Goal: Information Seeking & Learning: Check status

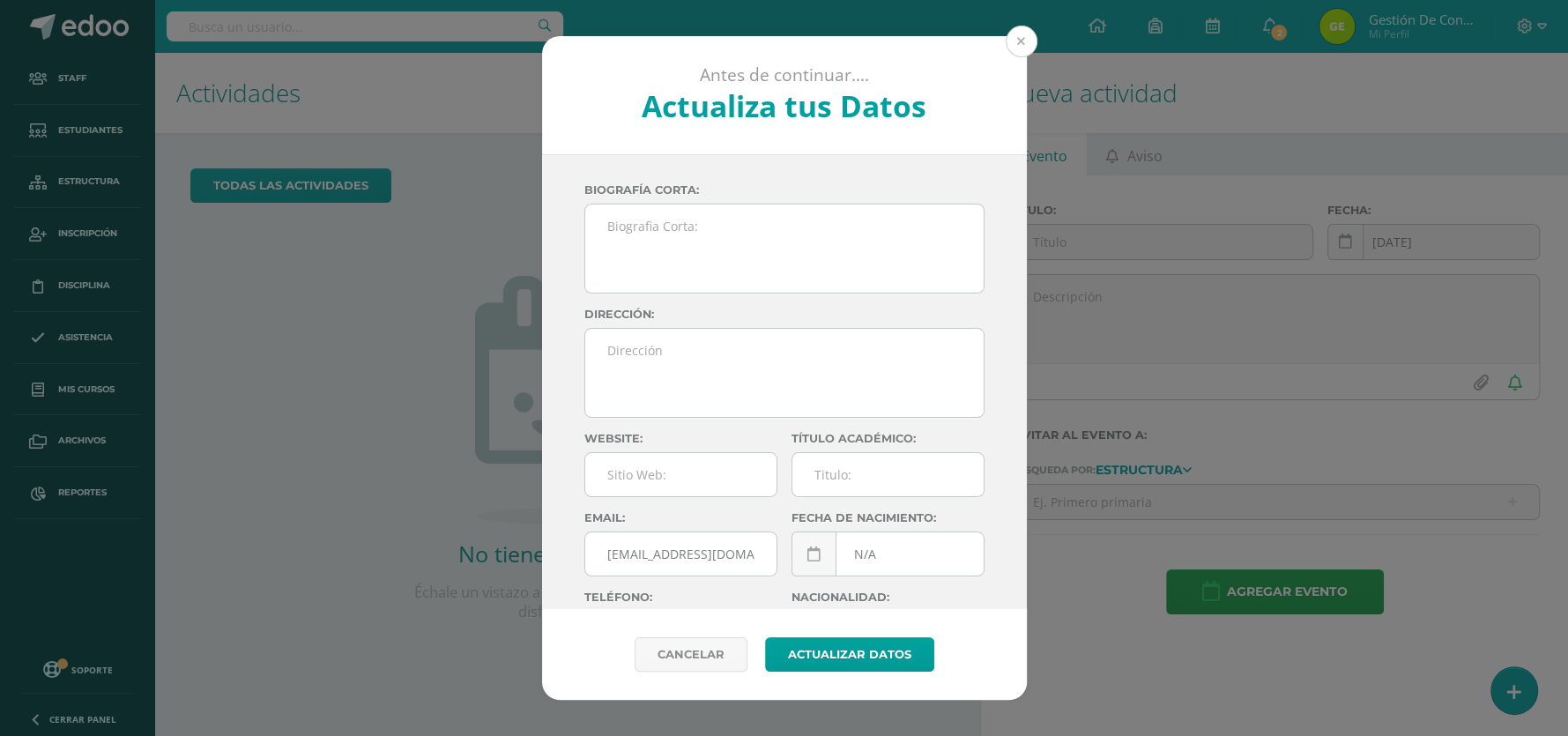
click at [1033, 43] on button at bounding box center [1021, 41] width 31 height 31
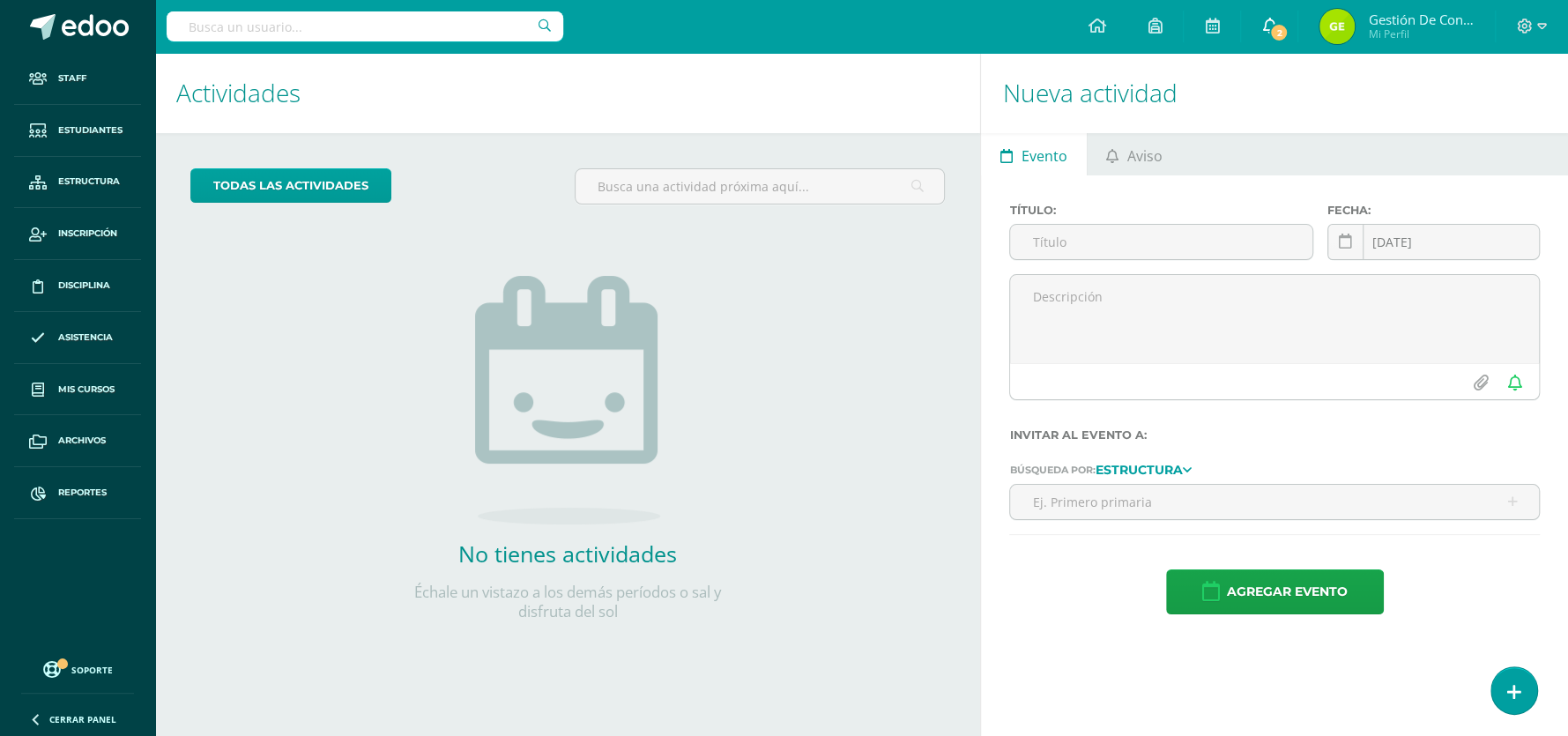
click at [1275, 39] on span "2" at bounding box center [1279, 32] width 19 height 19
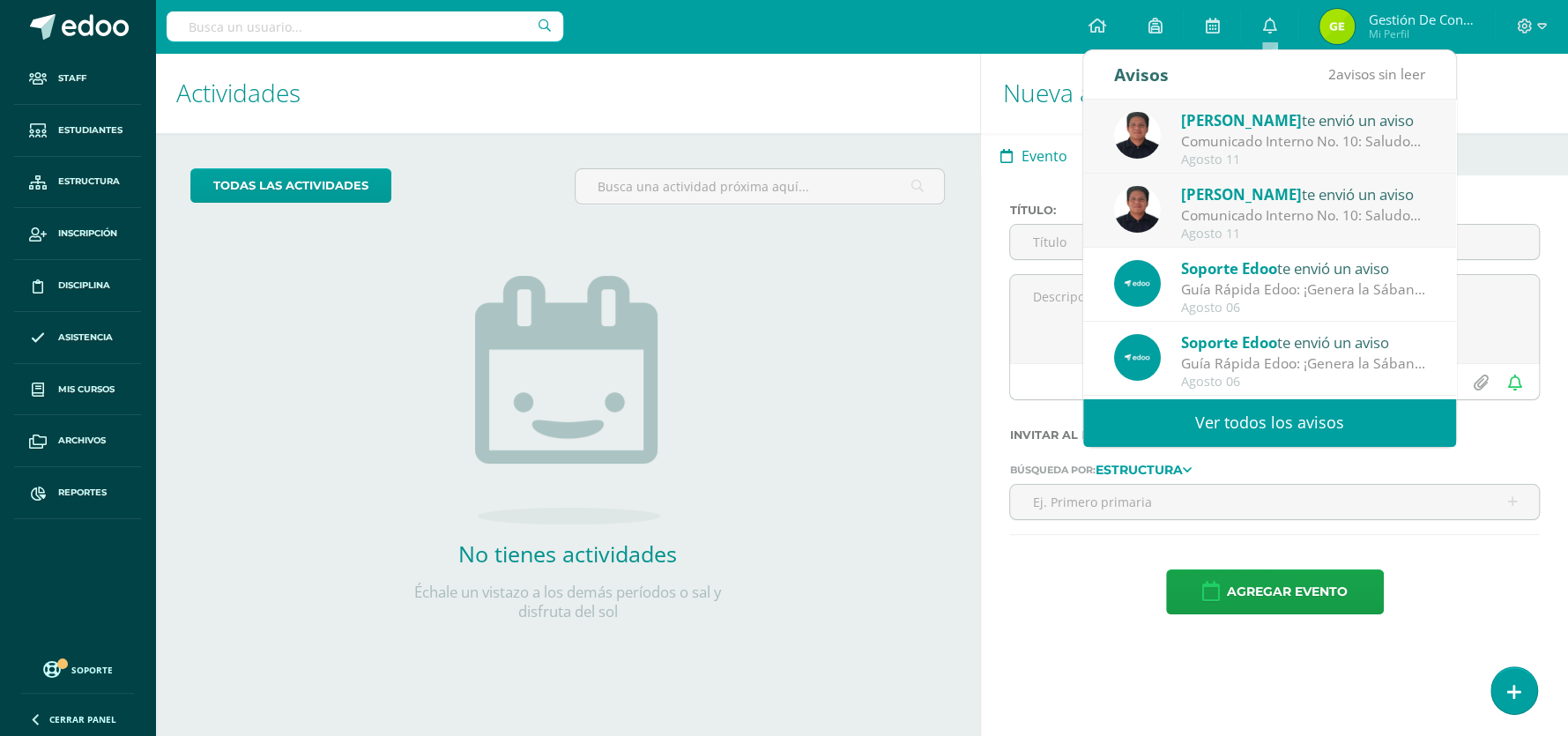
click at [1244, 222] on div "Comunicado Interno No. 10: Saludos Cordiales, Por este medio se hace notificaci…" at bounding box center [1304, 215] width 245 height 20
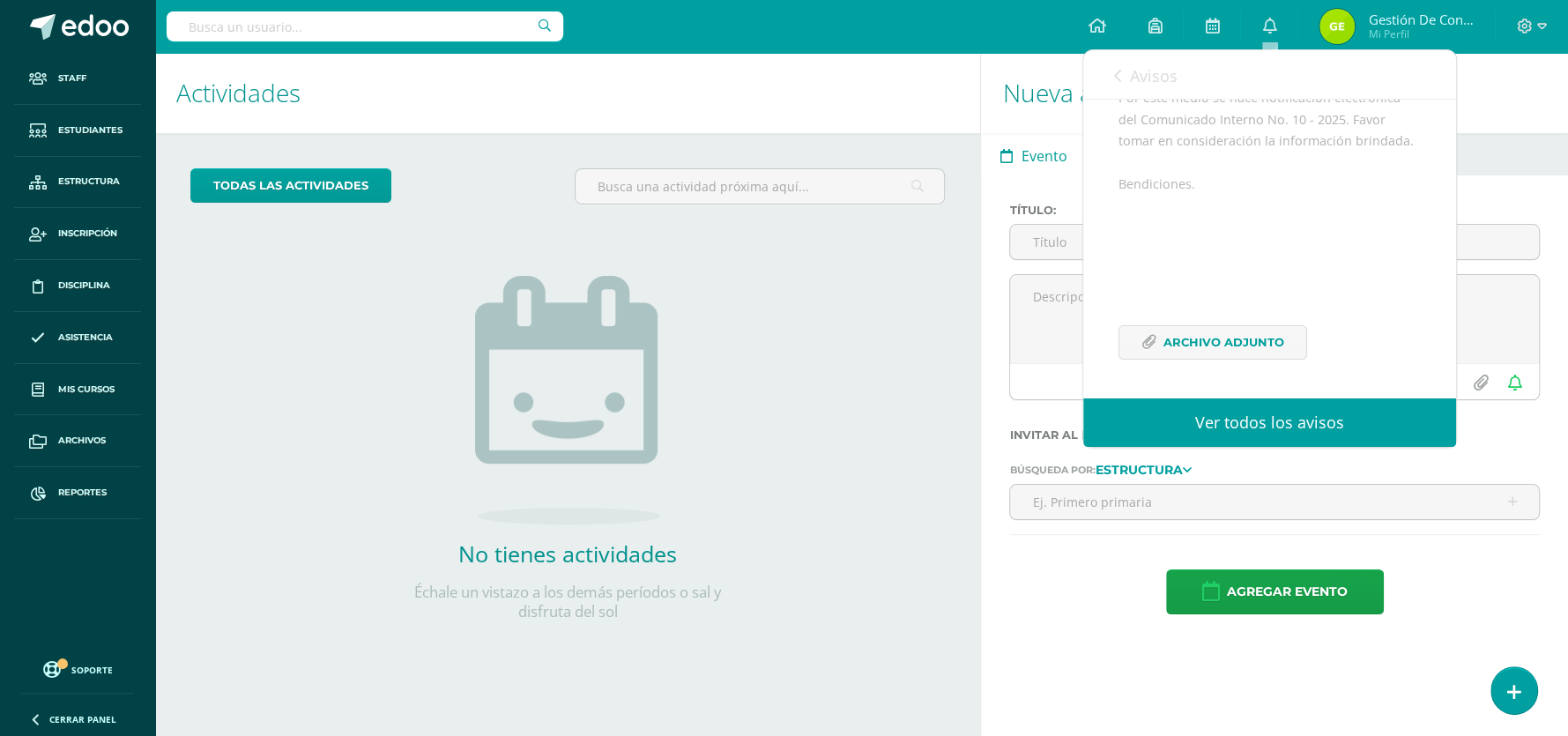
scroll to position [257, 0]
click at [1118, 83] on link "Avisos" at bounding box center [1145, 75] width 63 height 50
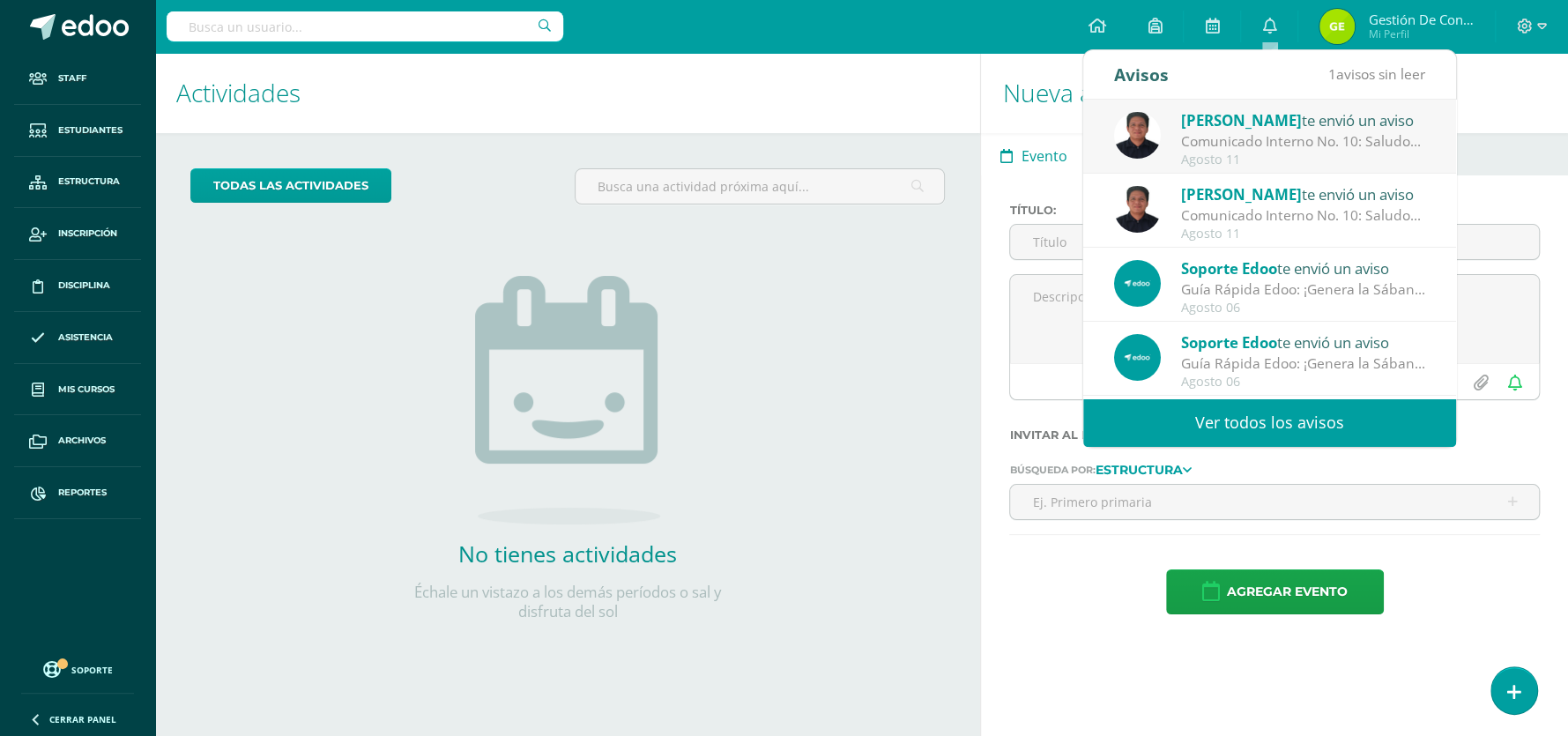
click at [1307, 138] on div "Comunicado Interno No. 10: Saludos Cordiales, Por este medio se hace notificaci…" at bounding box center [1304, 141] width 245 height 20
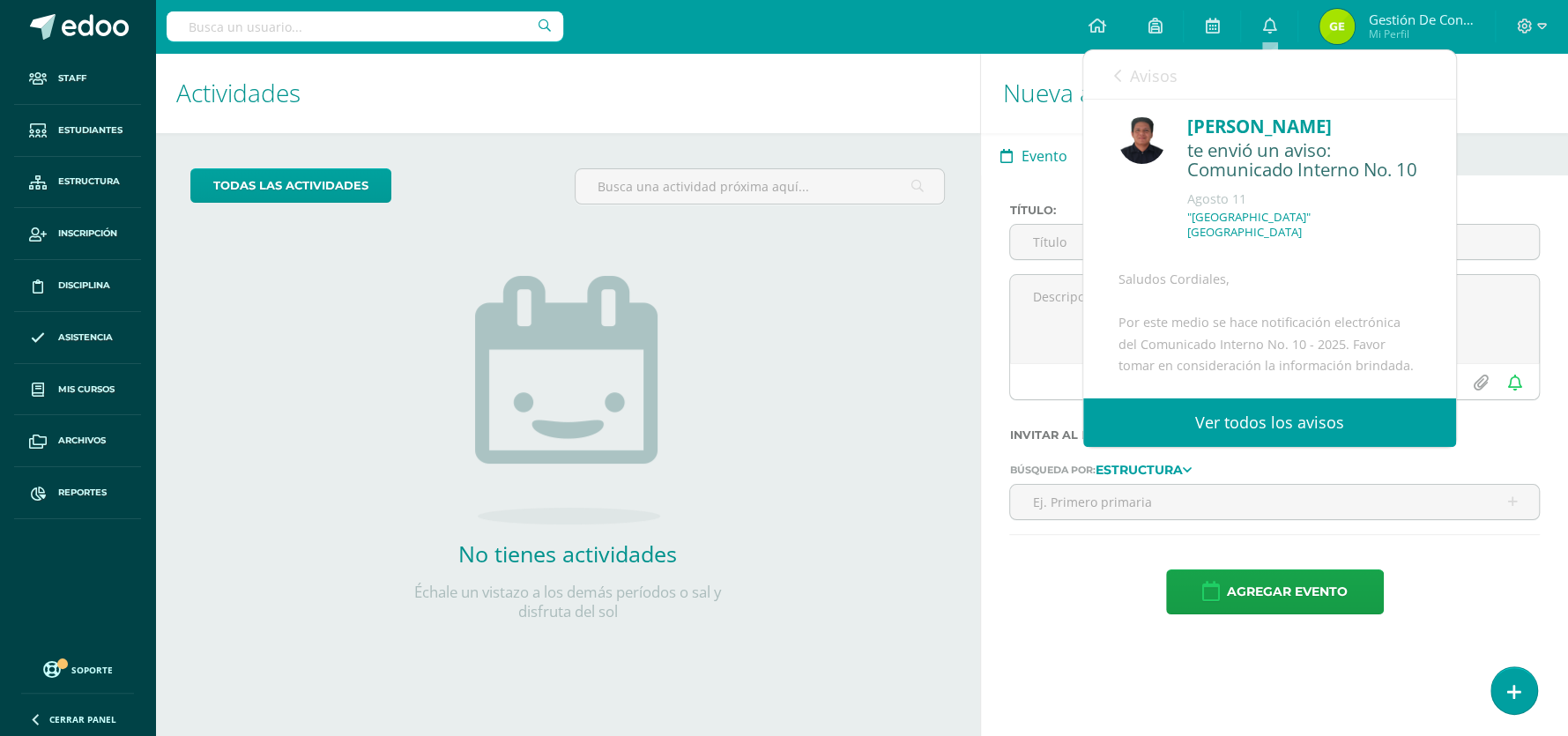
scroll to position [0, 0]
click at [1123, 76] on link "Avisos" at bounding box center [1145, 75] width 63 height 50
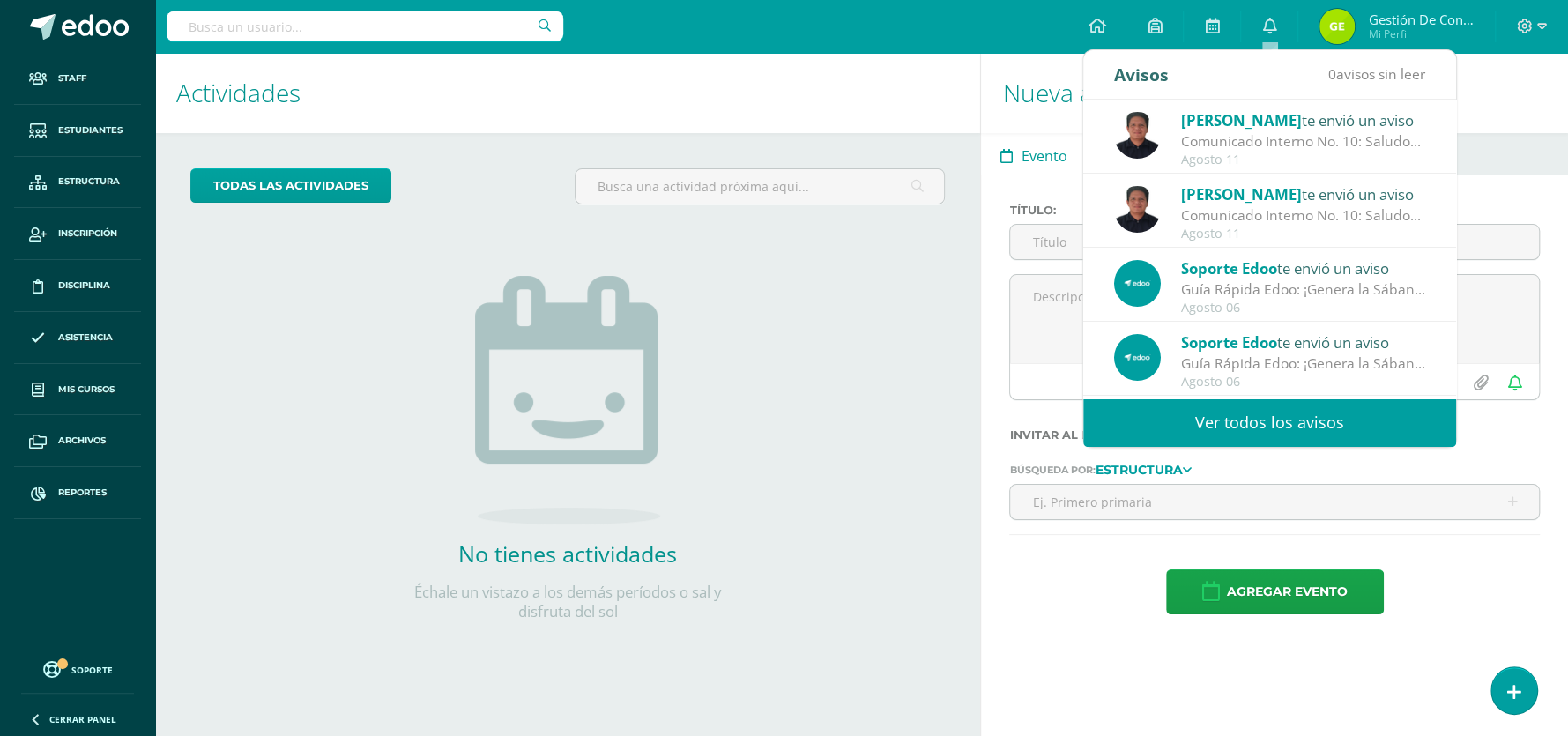
click at [937, 110] on h1 "Actividades" at bounding box center [568, 93] width 783 height 81
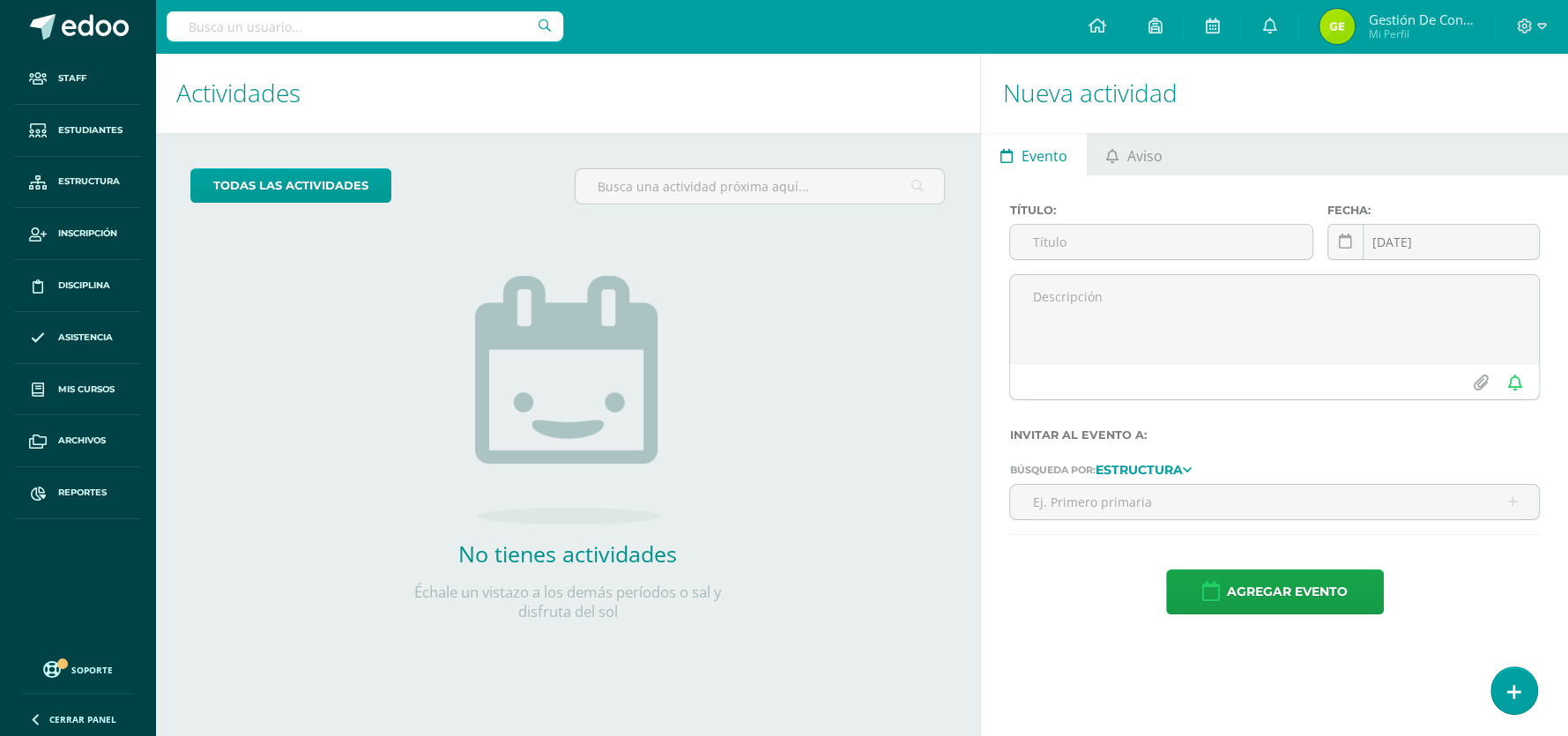
click at [326, 20] on input "text" at bounding box center [365, 27] width 397 height 30
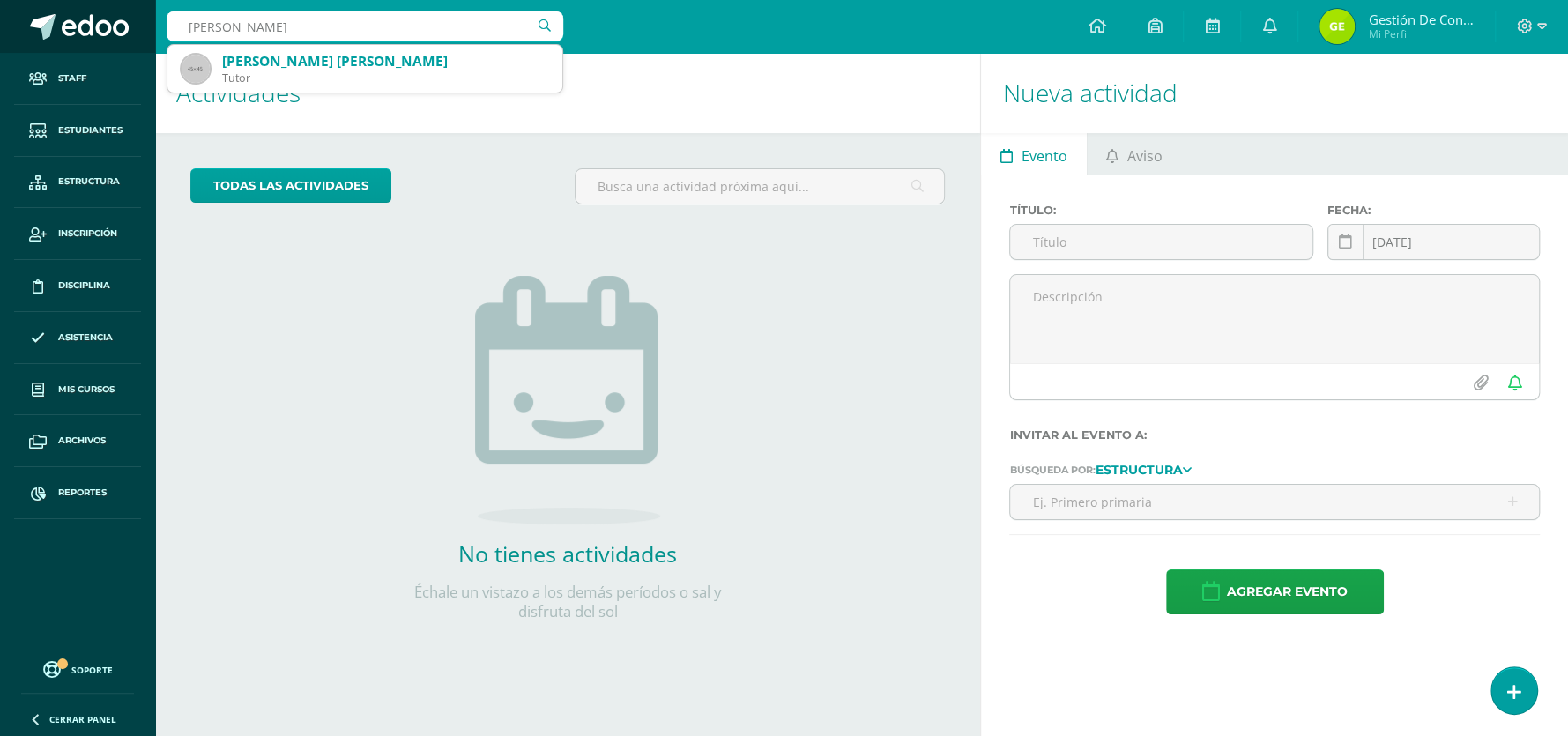
drag, startPoint x: 320, startPoint y: 23, endPoint x: 101, endPoint y: 22, distance: 219.0
click at [101, 22] on body "Staff Estudiantes Estructura Inscripción Disciplina Asistencia Mis cursos Archi…" at bounding box center [784, 368] width 1568 height 736
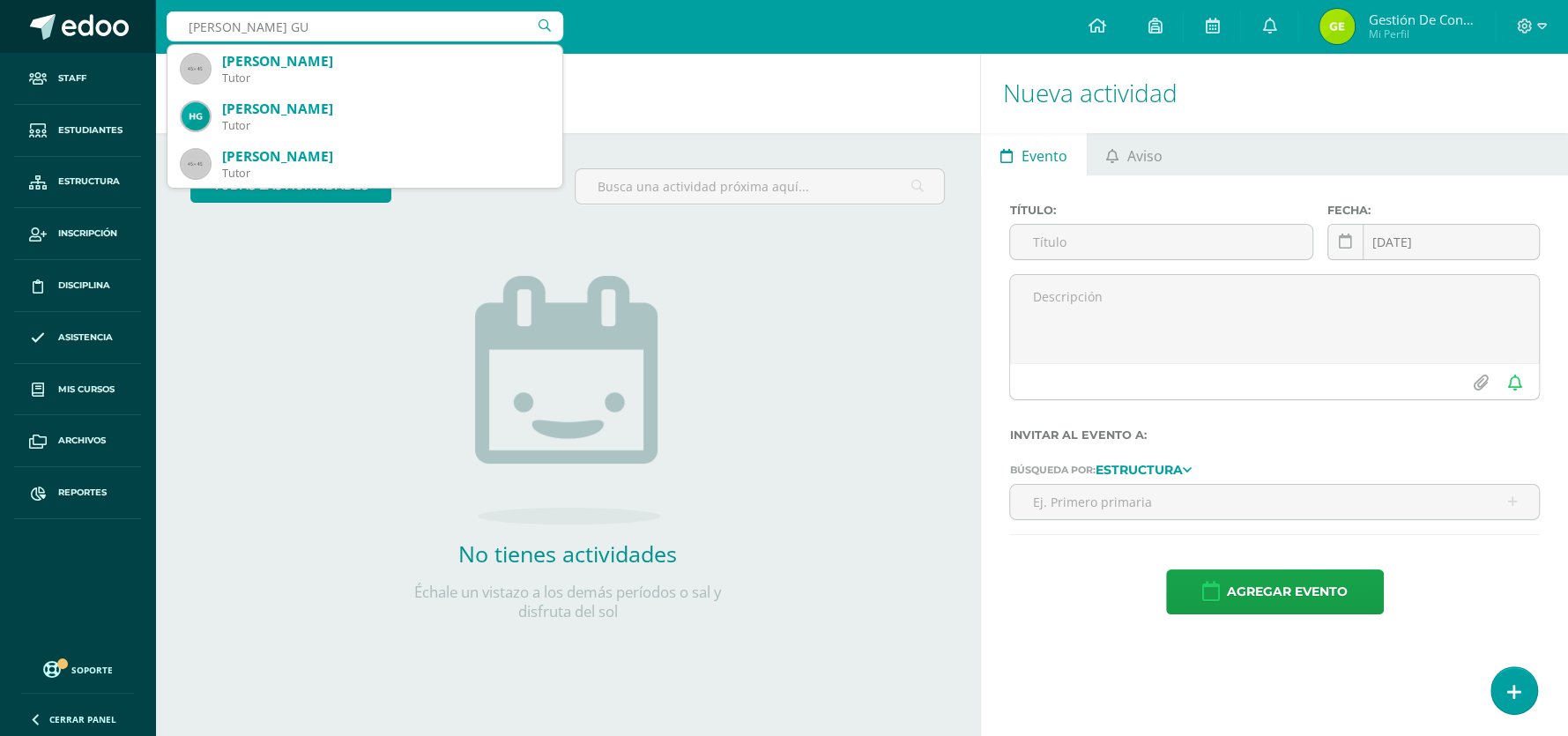
type input "GLAVEZ GUT"
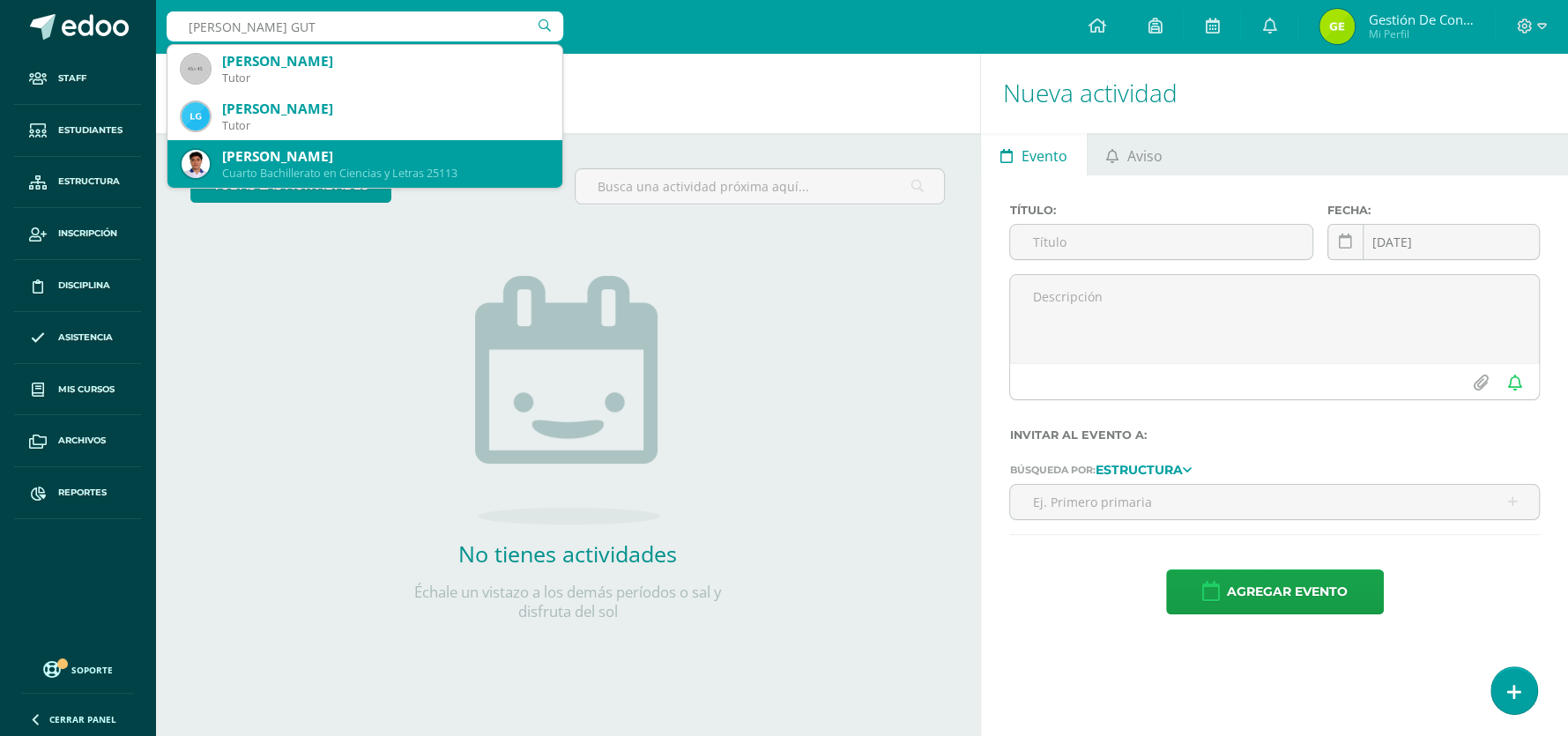
click at [301, 153] on div "[PERSON_NAME]" at bounding box center [385, 156] width 326 height 19
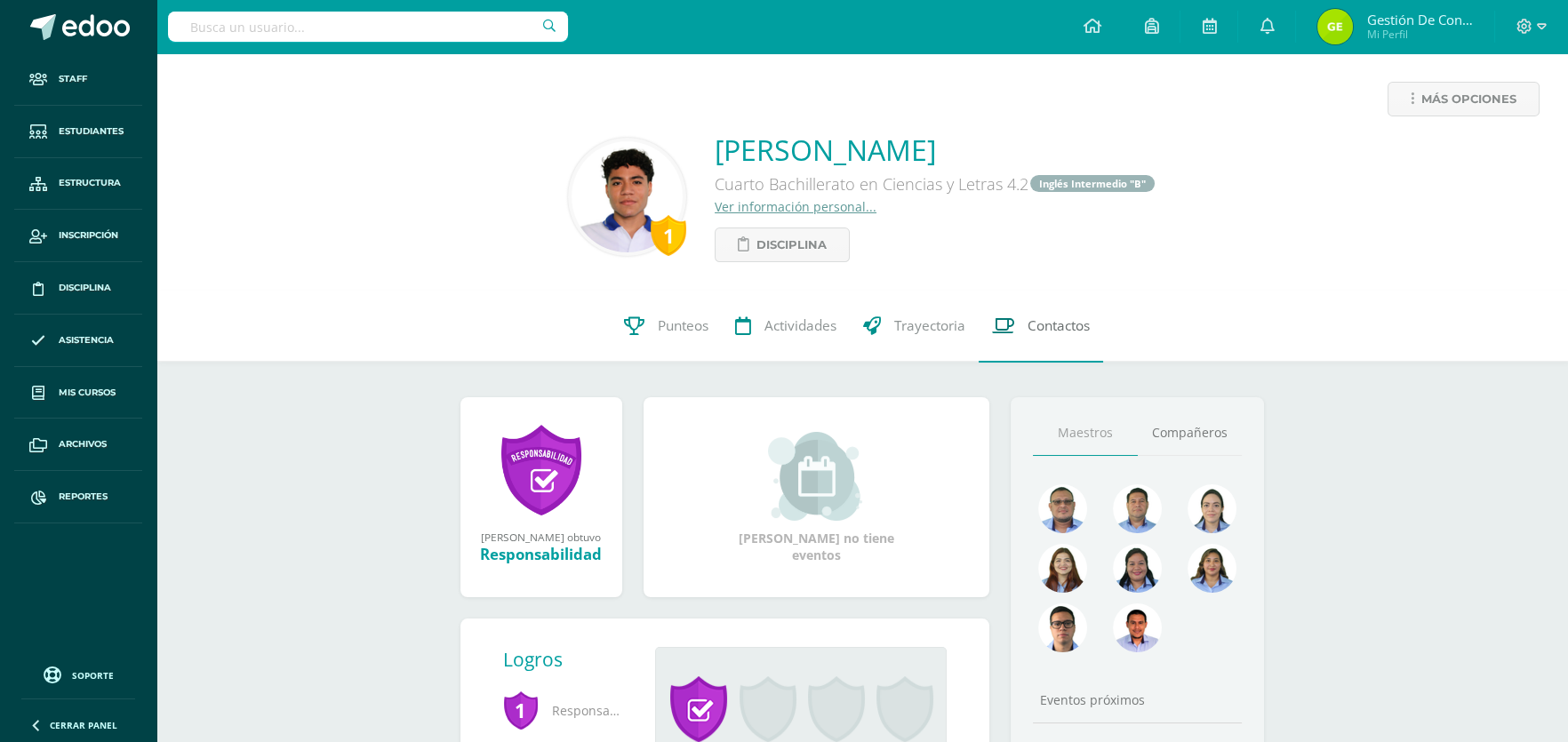
click at [1048, 317] on span "Contactos" at bounding box center [1059, 327] width 62 height 19
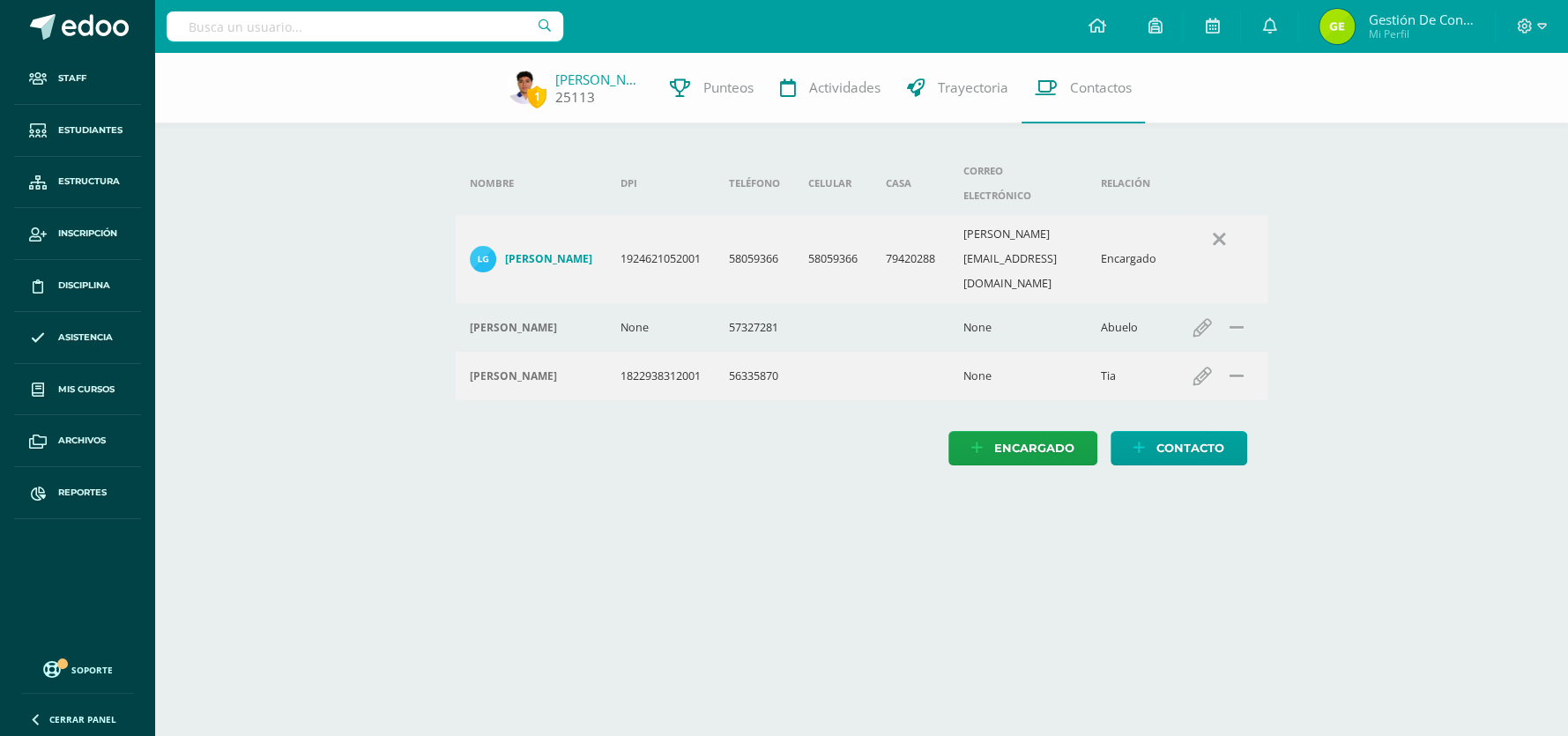
click at [592, 80] on link "[PERSON_NAME]" at bounding box center [599, 79] width 88 height 18
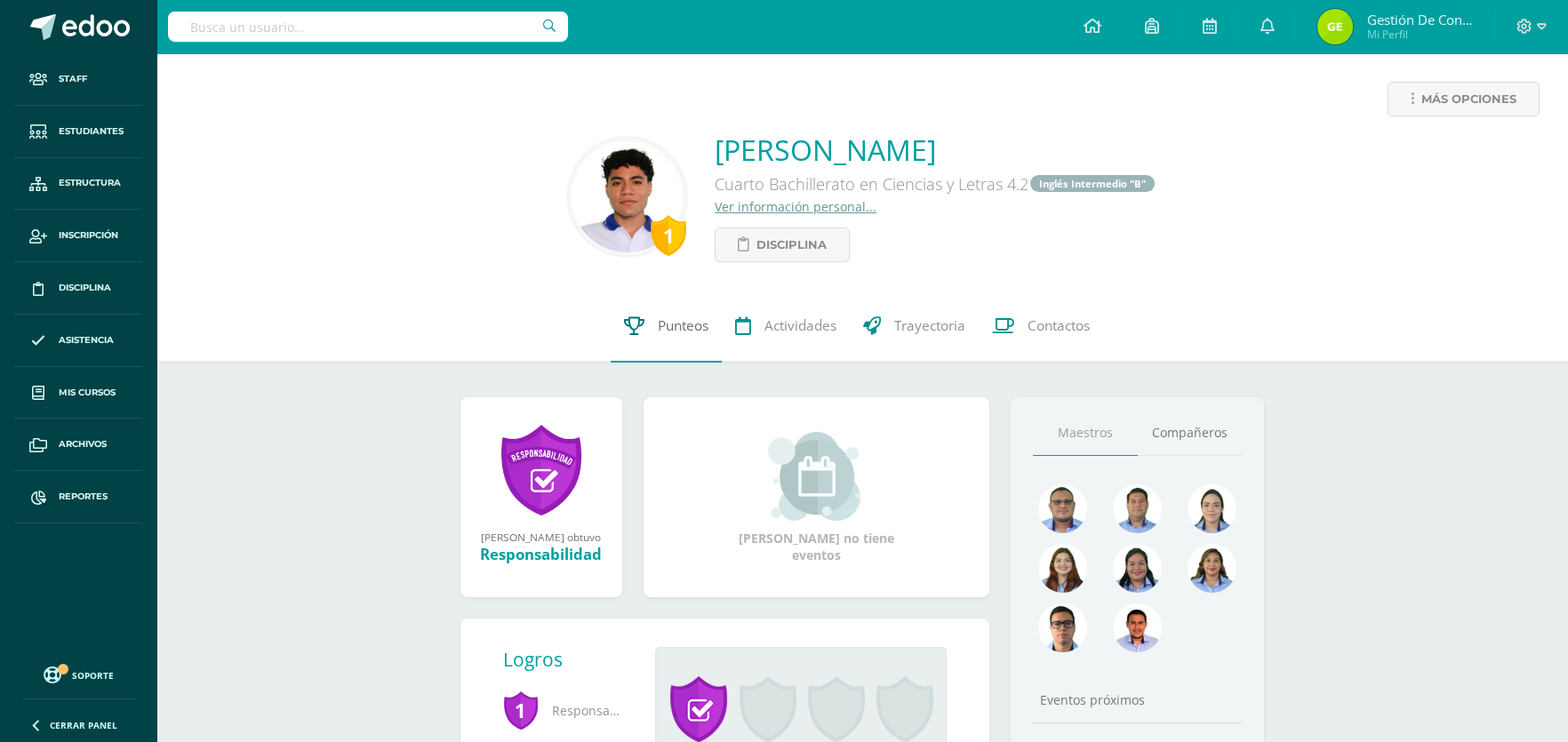
click at [628, 328] on icon at bounding box center [634, 326] width 20 height 19
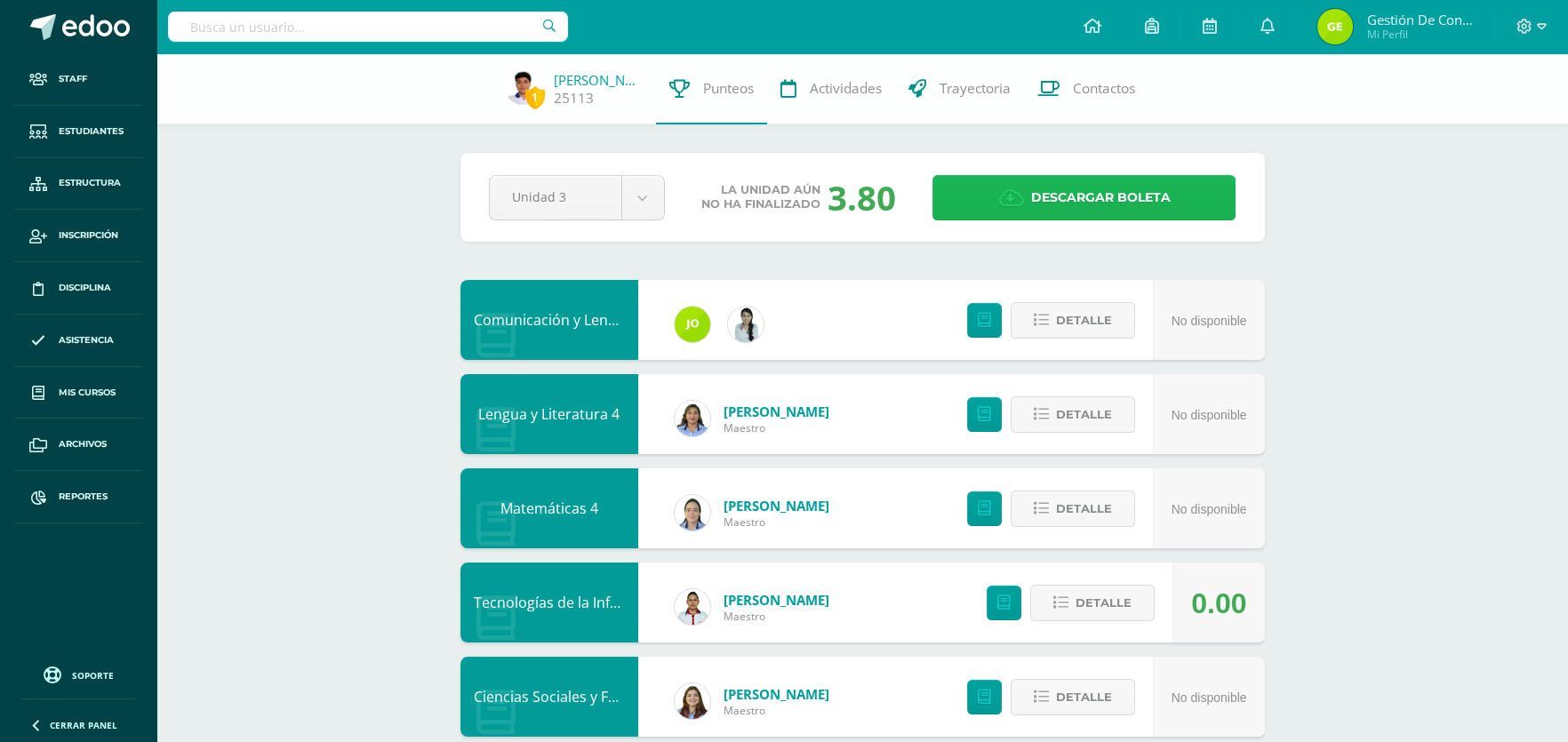
click at [1067, 204] on span "Descargar boleta" at bounding box center [1100, 198] width 140 height 44
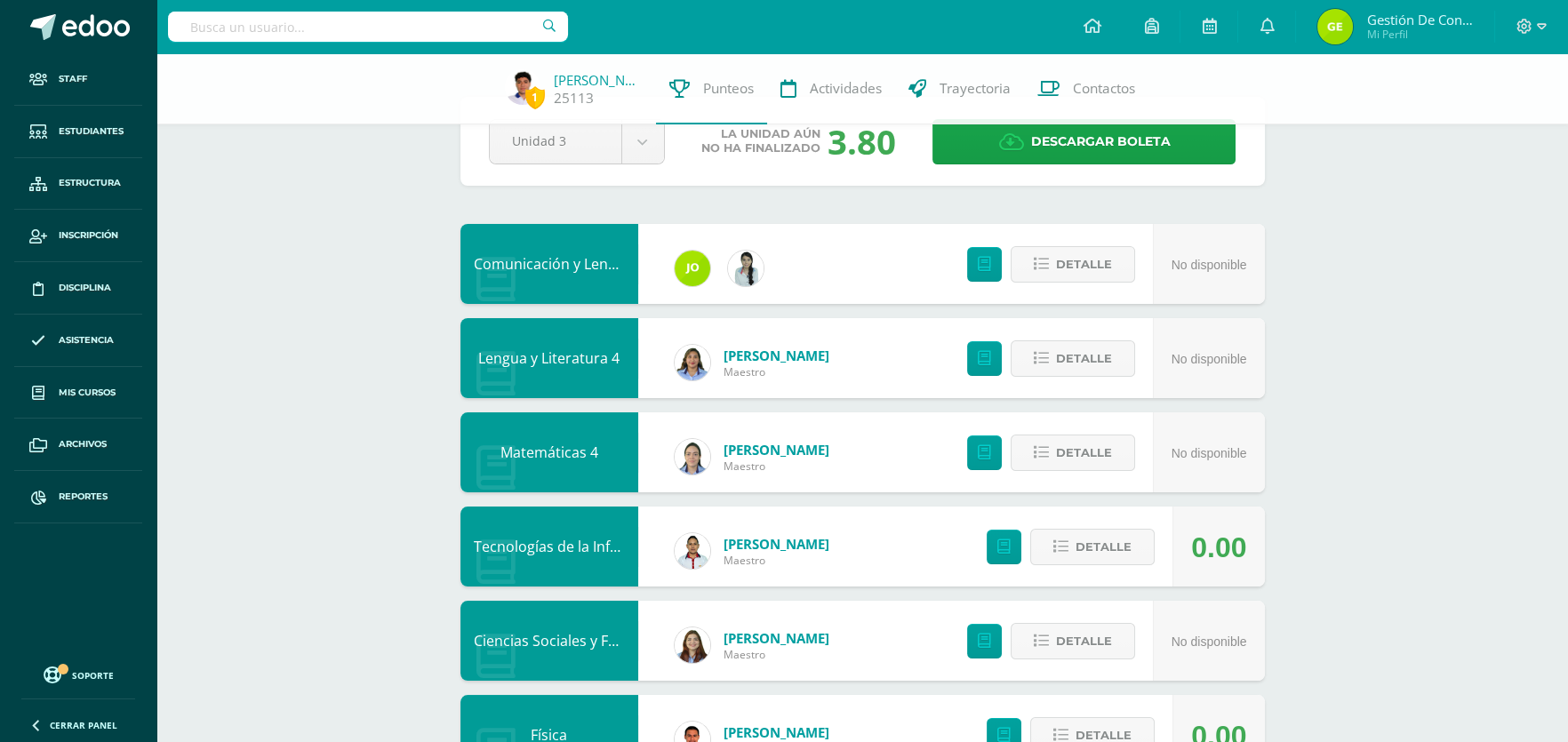
scroll to position [88, 0]
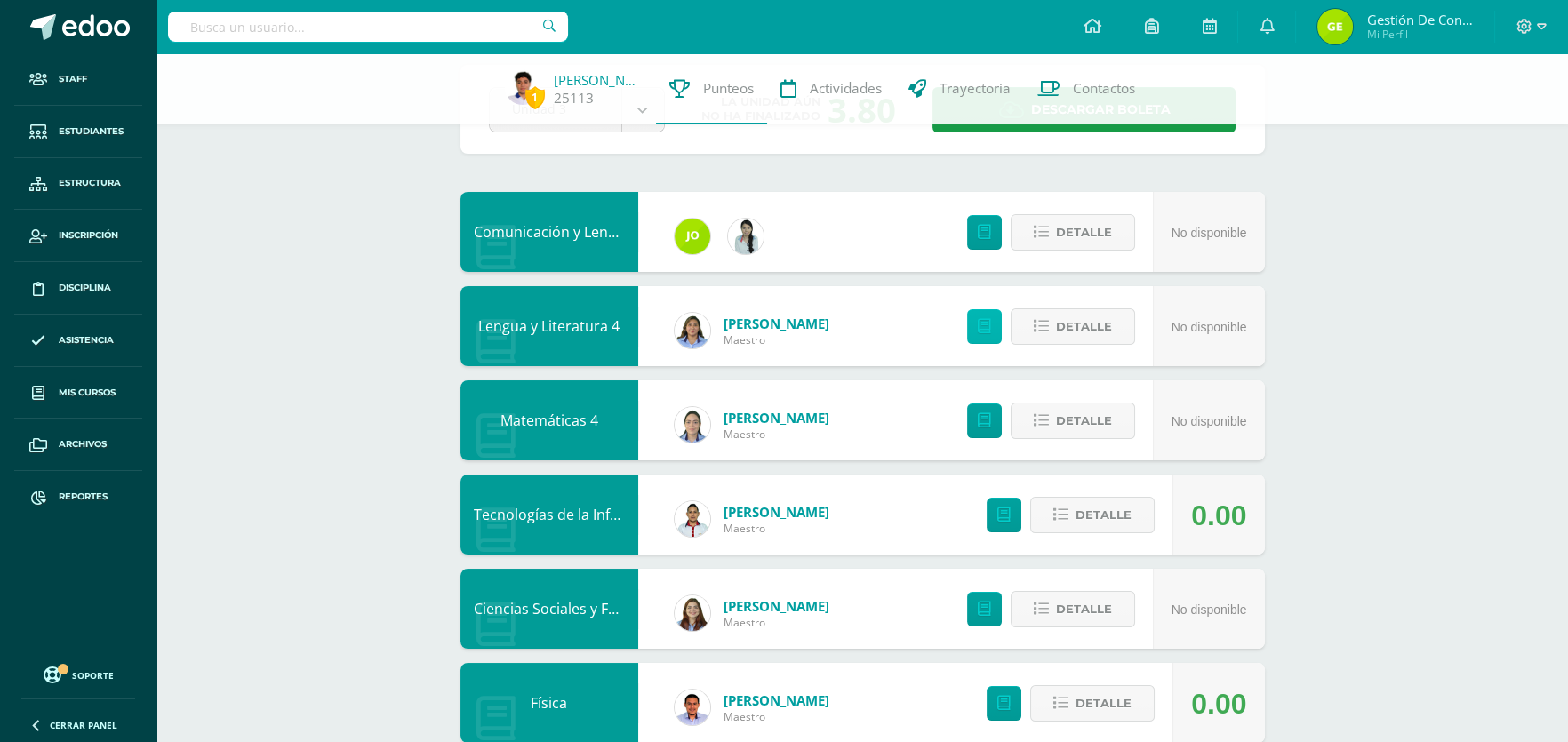
click at [982, 329] on icon at bounding box center [985, 327] width 13 height 15
click at [1057, 316] on span "Detalle" at bounding box center [1084, 327] width 56 height 32
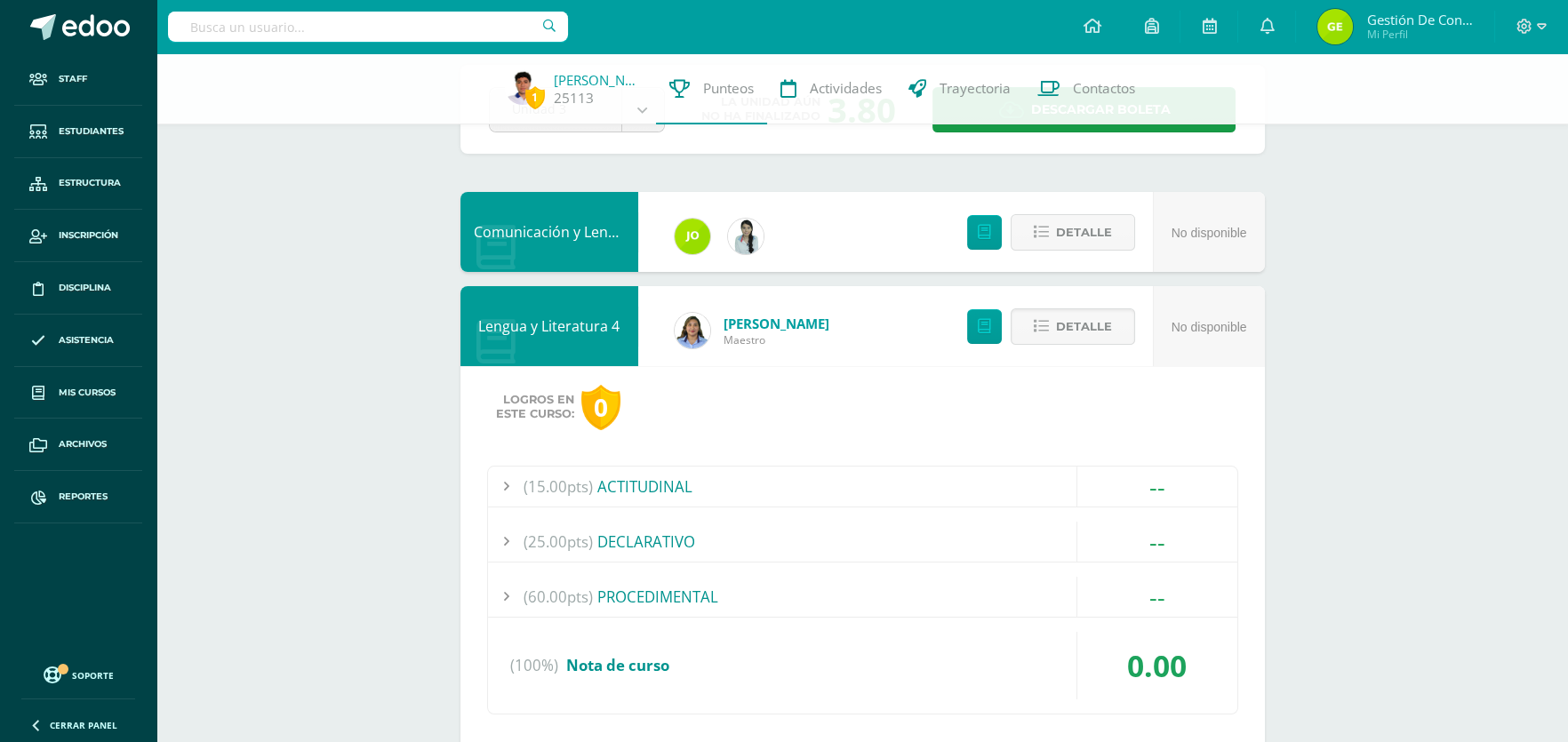
scroll to position [177, 0]
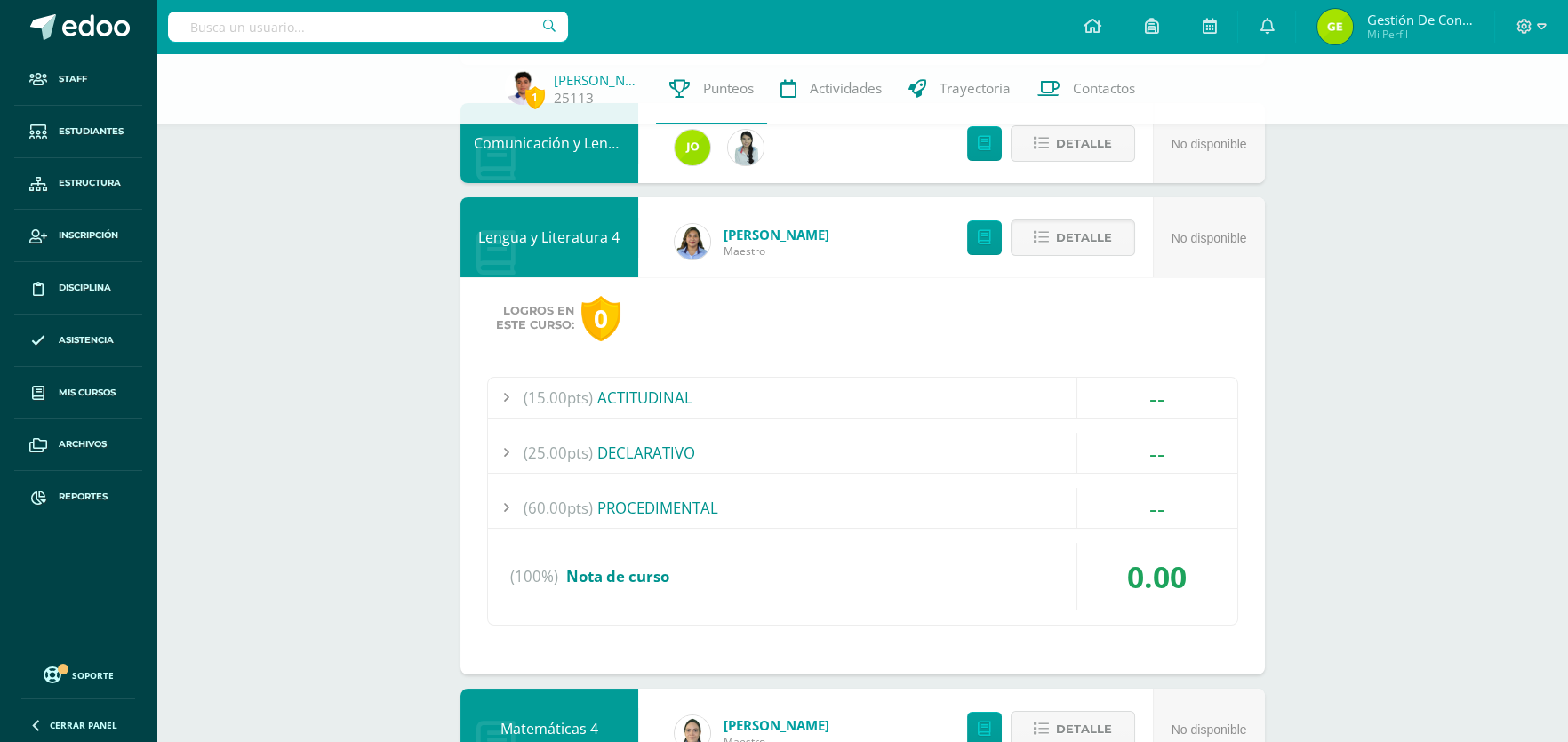
click at [543, 246] on div "Lengua y Literatura 4" at bounding box center [549, 238] width 178 height 80
click at [1066, 240] on span "Detalle" at bounding box center [1084, 238] width 56 height 32
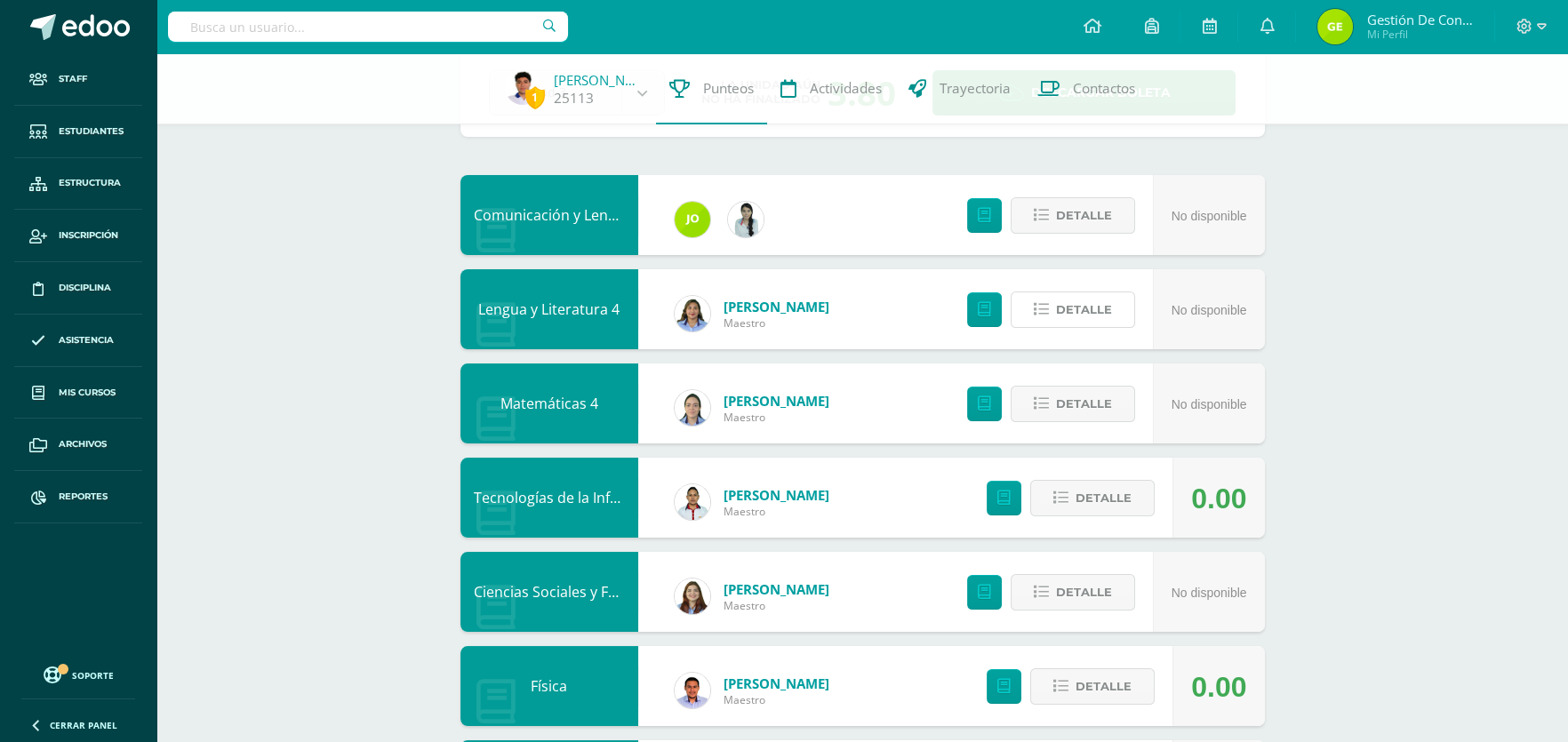
scroll to position [0, 0]
